Goal: Navigation & Orientation: Find specific page/section

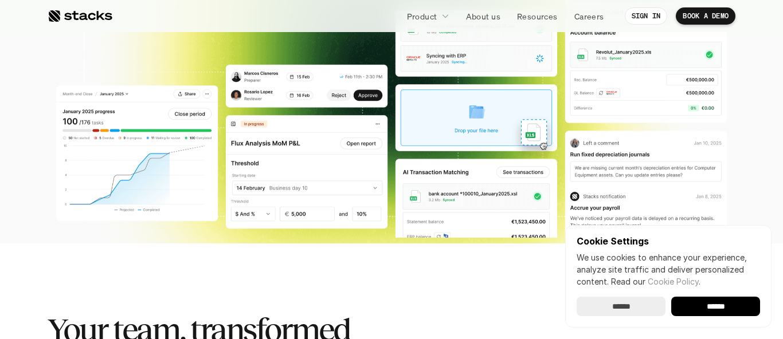
scroll to position [77, 0]
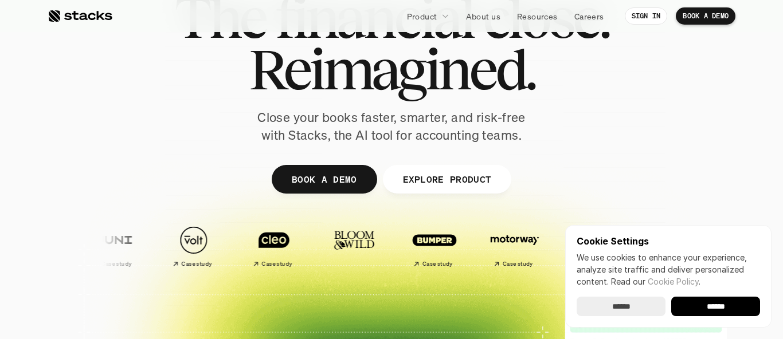
click at [703, 306] on input "******" at bounding box center [715, 306] width 89 height 19
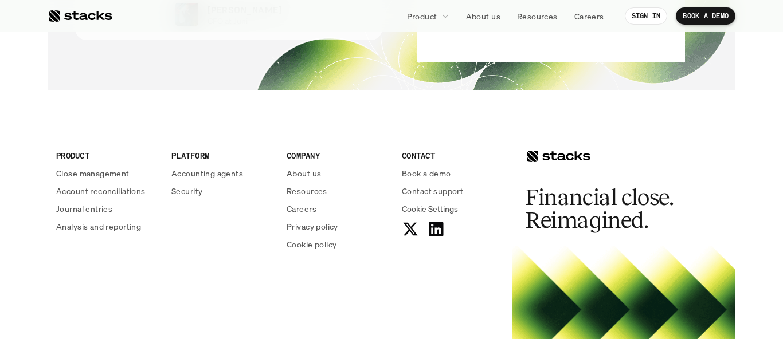
scroll to position [2599, 0]
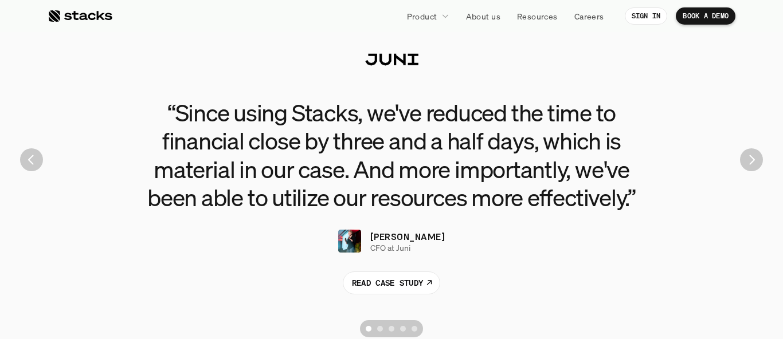
click at [751, 160] on img "Next" at bounding box center [751, 159] width 23 height 23
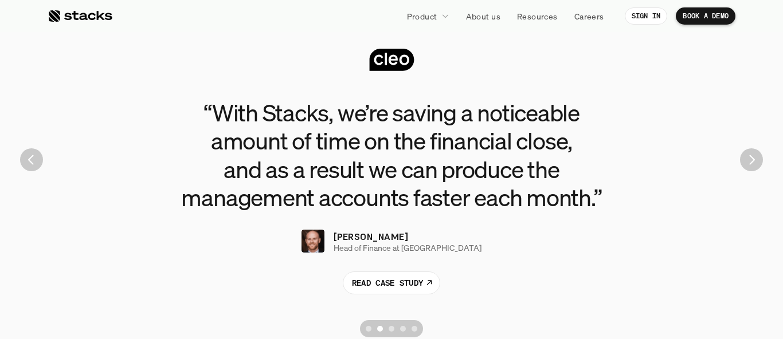
click at [751, 160] on img "Next" at bounding box center [751, 159] width 23 height 23
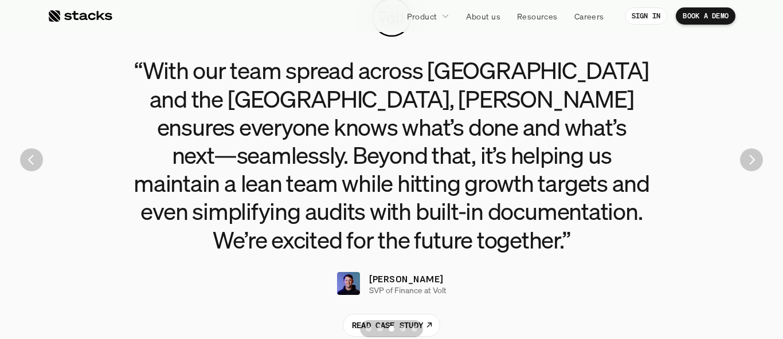
click at [751, 160] on img "Next" at bounding box center [751, 159] width 23 height 23
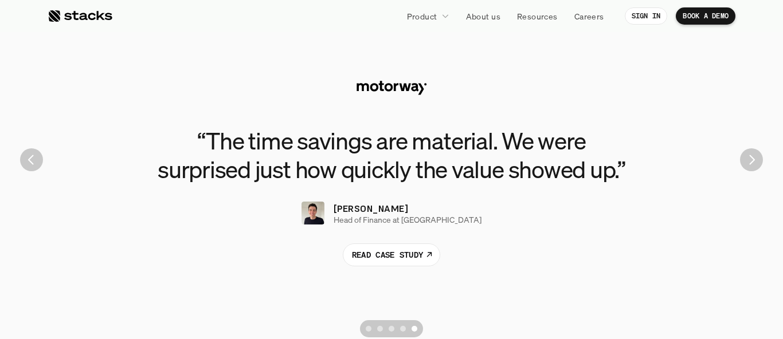
click at [751, 160] on img "Next" at bounding box center [751, 159] width 23 height 23
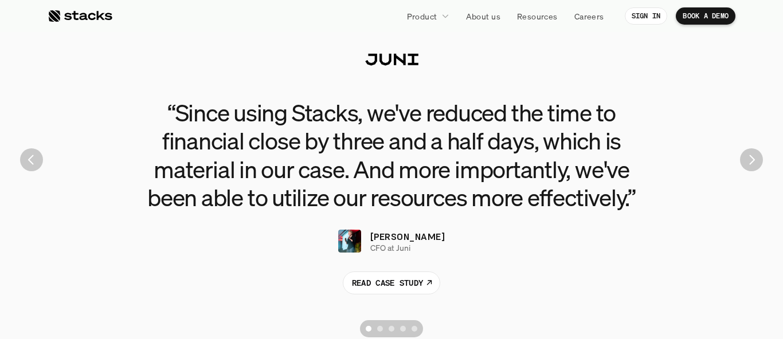
click at [751, 160] on img "Next" at bounding box center [751, 159] width 23 height 23
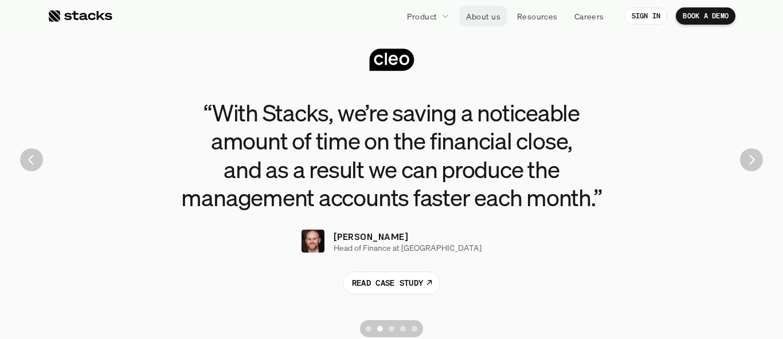
click at [492, 23] on link "About us" at bounding box center [483, 16] width 48 height 21
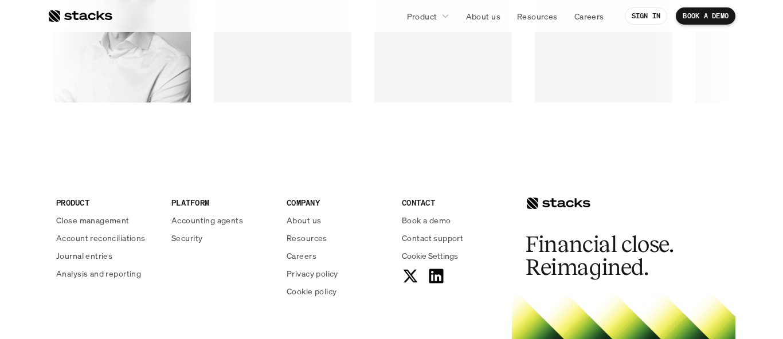
scroll to position [1910, 0]
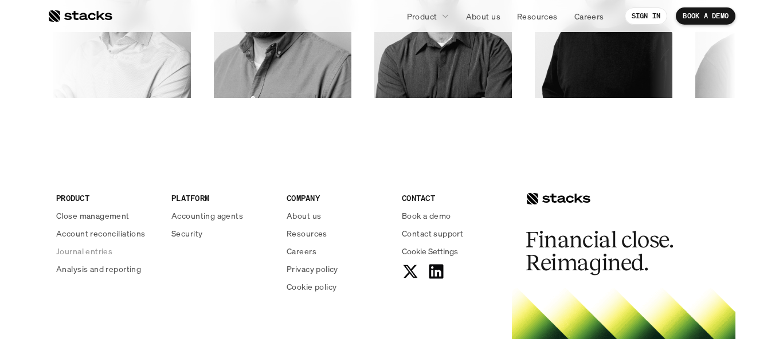
click at [63, 252] on p "Journal entries" at bounding box center [84, 251] width 56 height 12
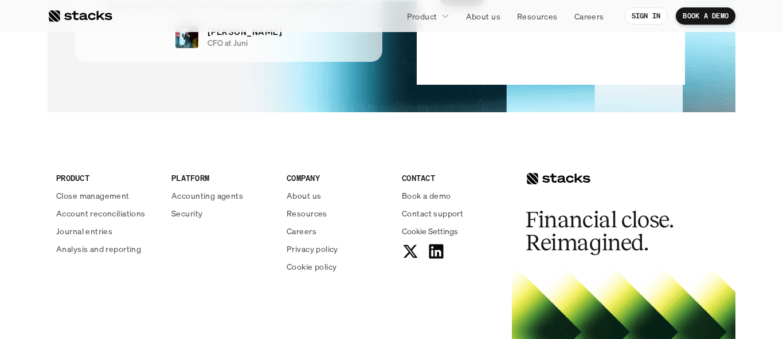
scroll to position [2554, 0]
